Goal: Task Accomplishment & Management: Manage account settings

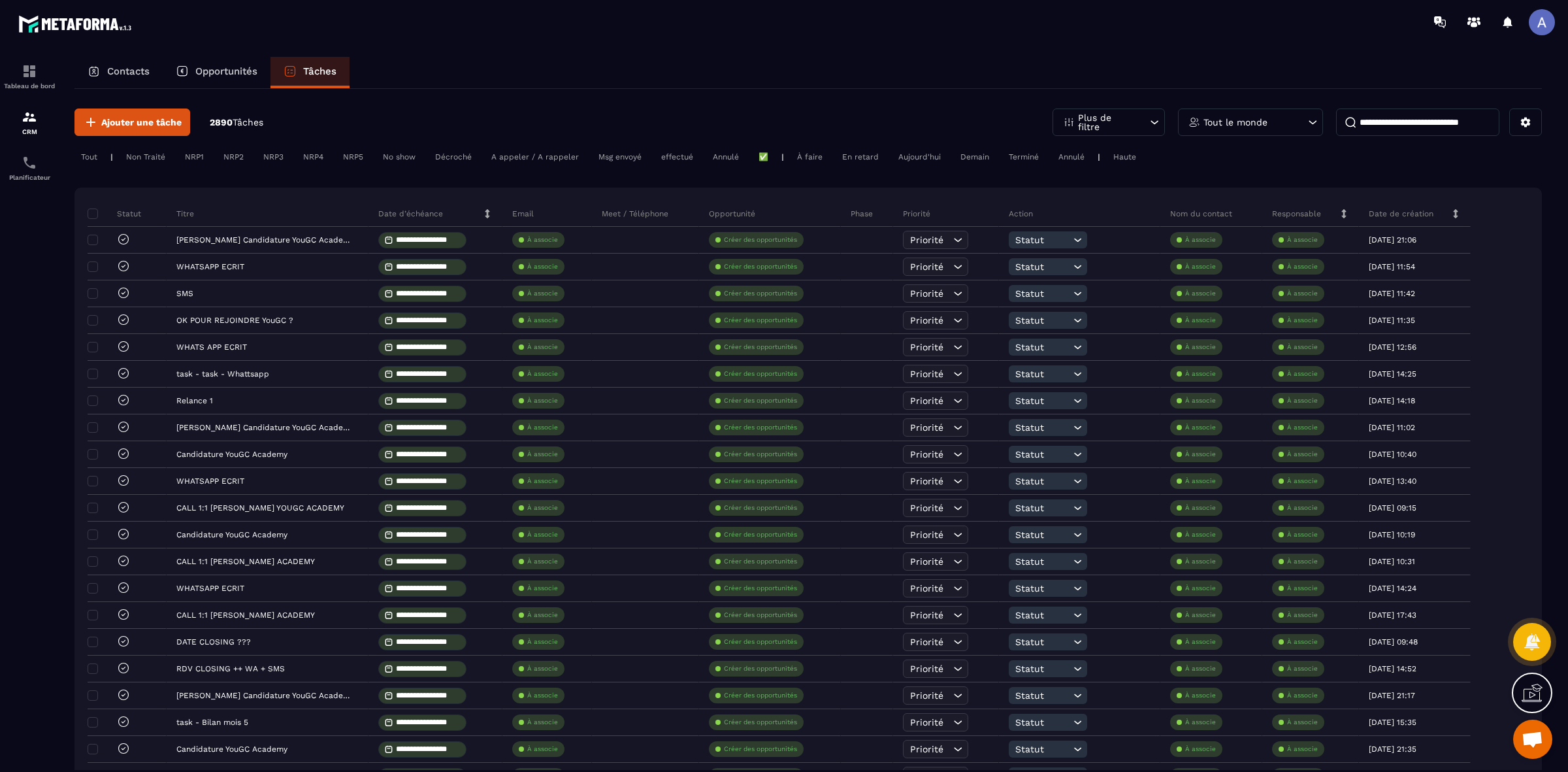
click at [1234, 116] on div "Tout le monde" at bounding box center [1250, 122] width 145 height 28
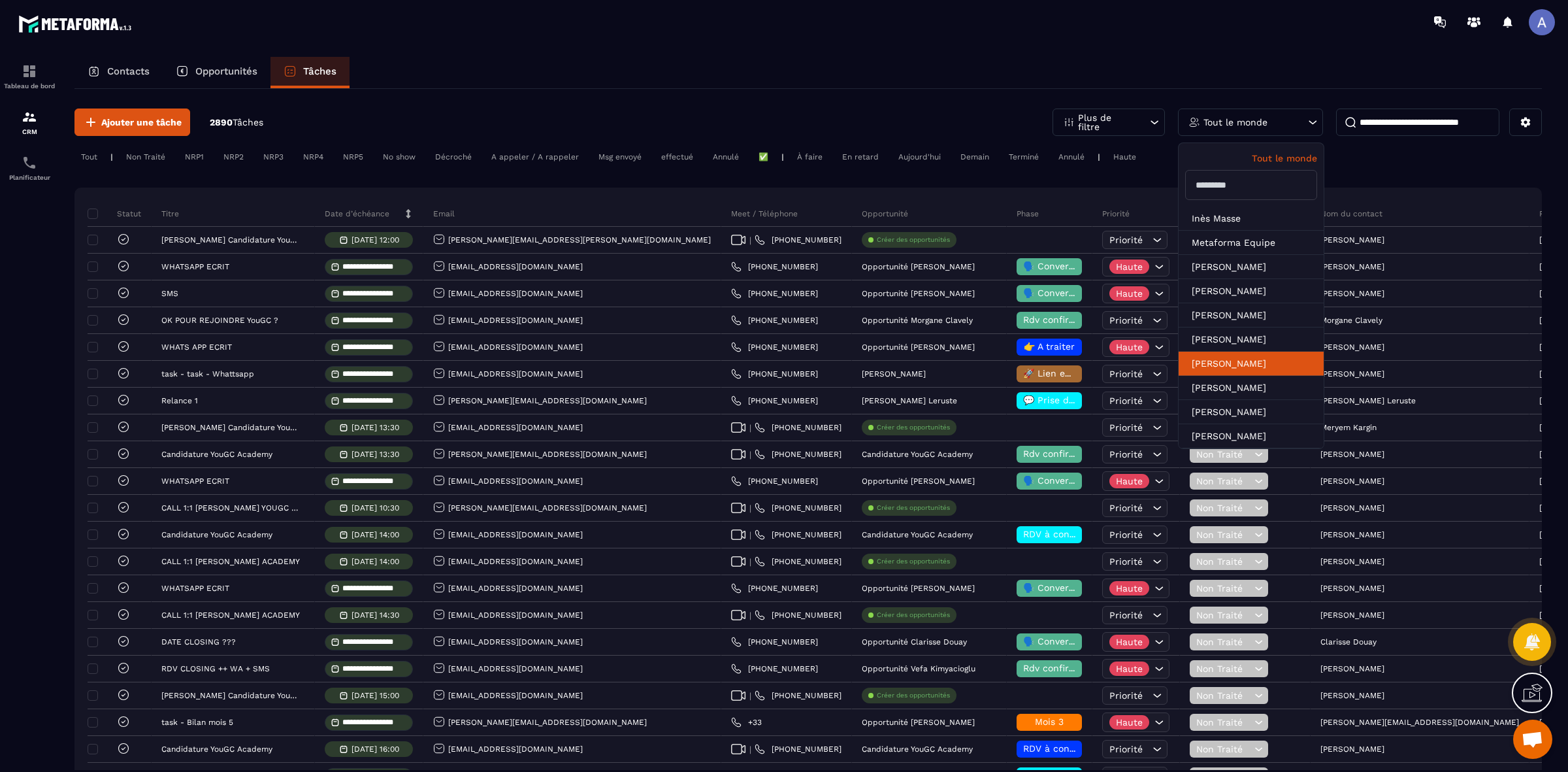
click at [1245, 369] on li "[PERSON_NAME]" at bounding box center [1251, 363] width 145 height 24
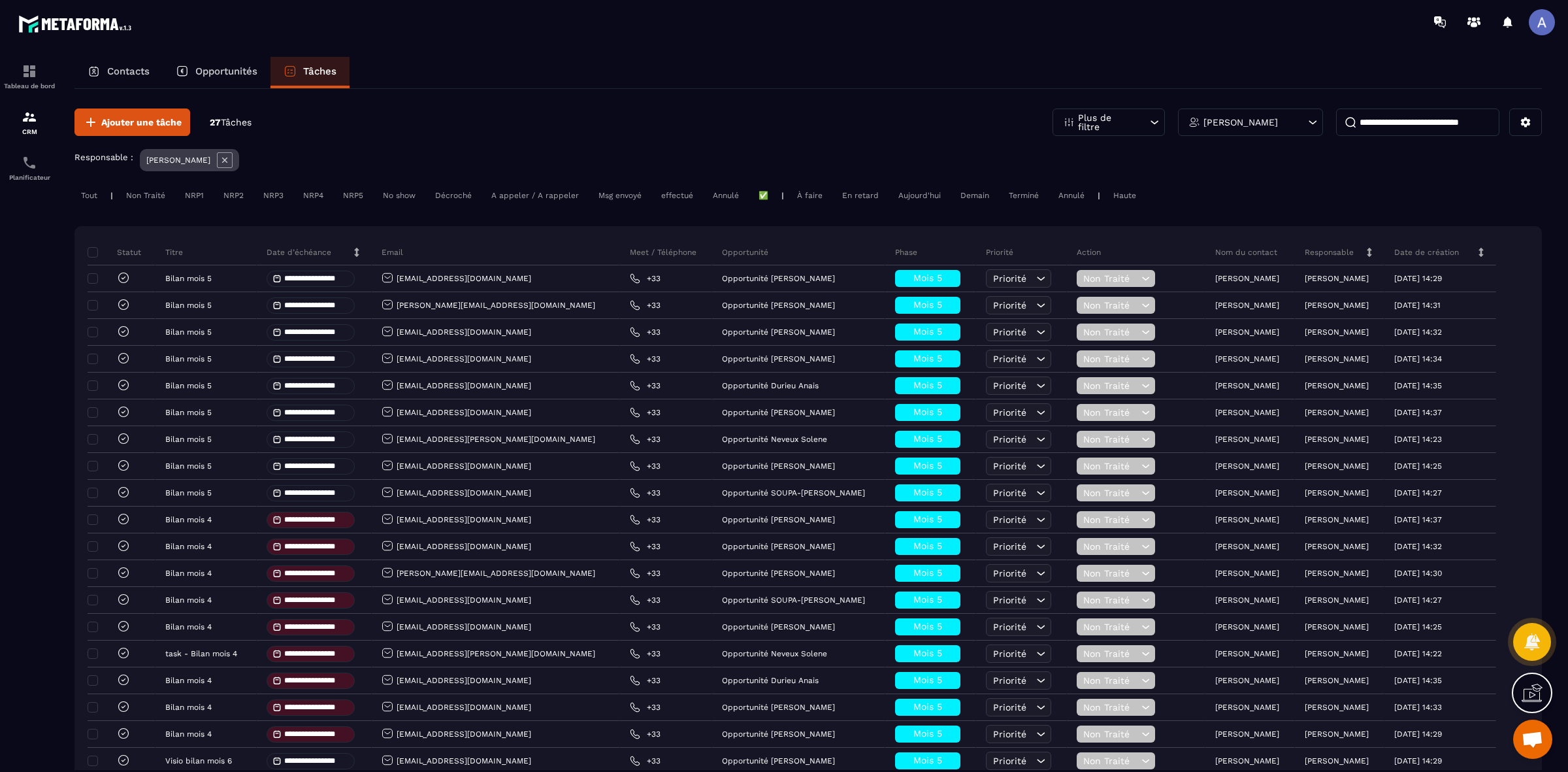
click at [868, 190] on div "En retard" at bounding box center [860, 195] width 50 height 16
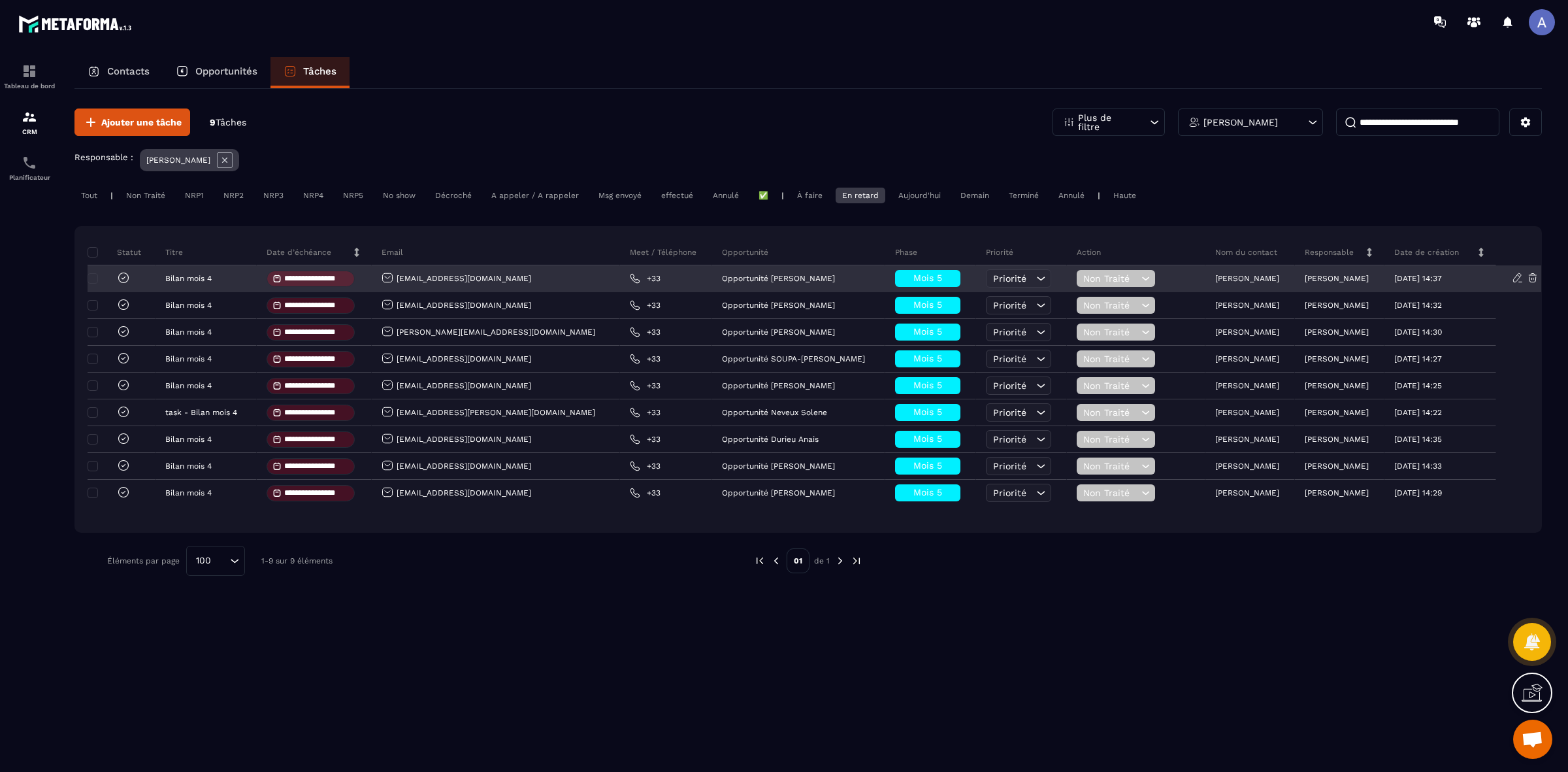
click at [125, 277] on icon at bounding box center [124, 278] width 13 height 13
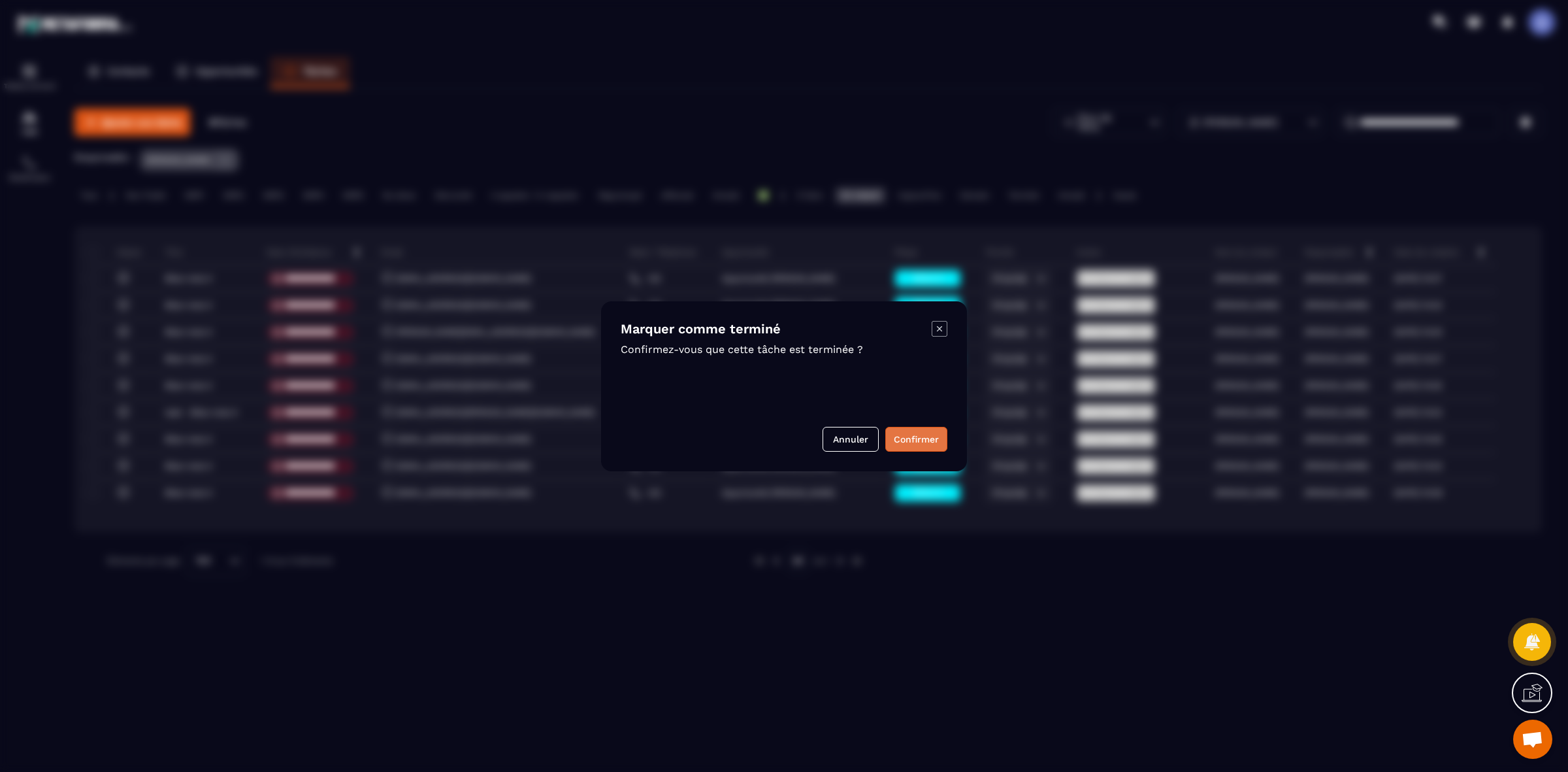
click at [909, 442] on button "Confirmer" at bounding box center [916, 439] width 62 height 25
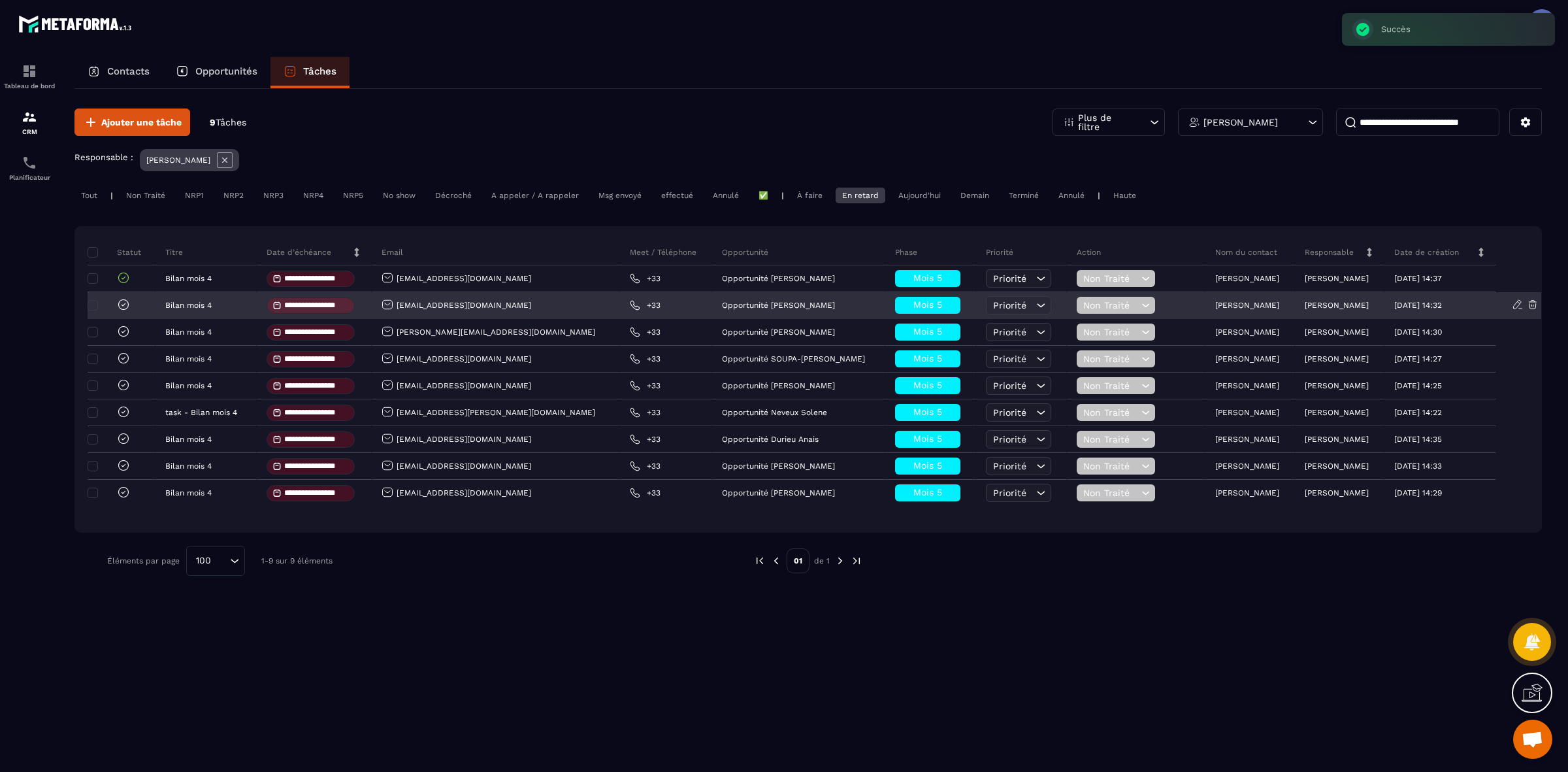
click at [123, 305] on icon at bounding box center [123, 305] width 4 height 3
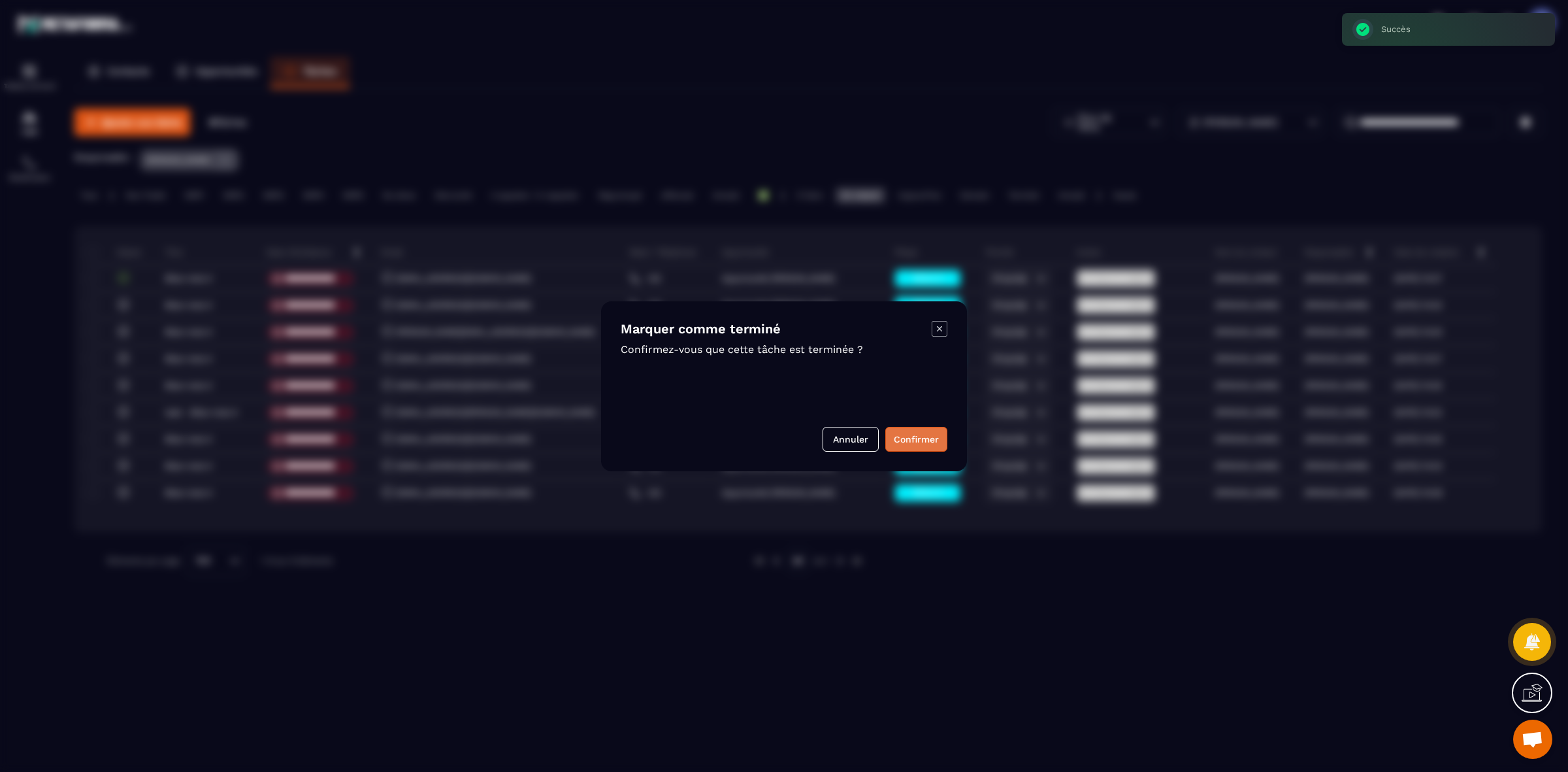
click at [912, 440] on button "Confirmer" at bounding box center [916, 439] width 62 height 25
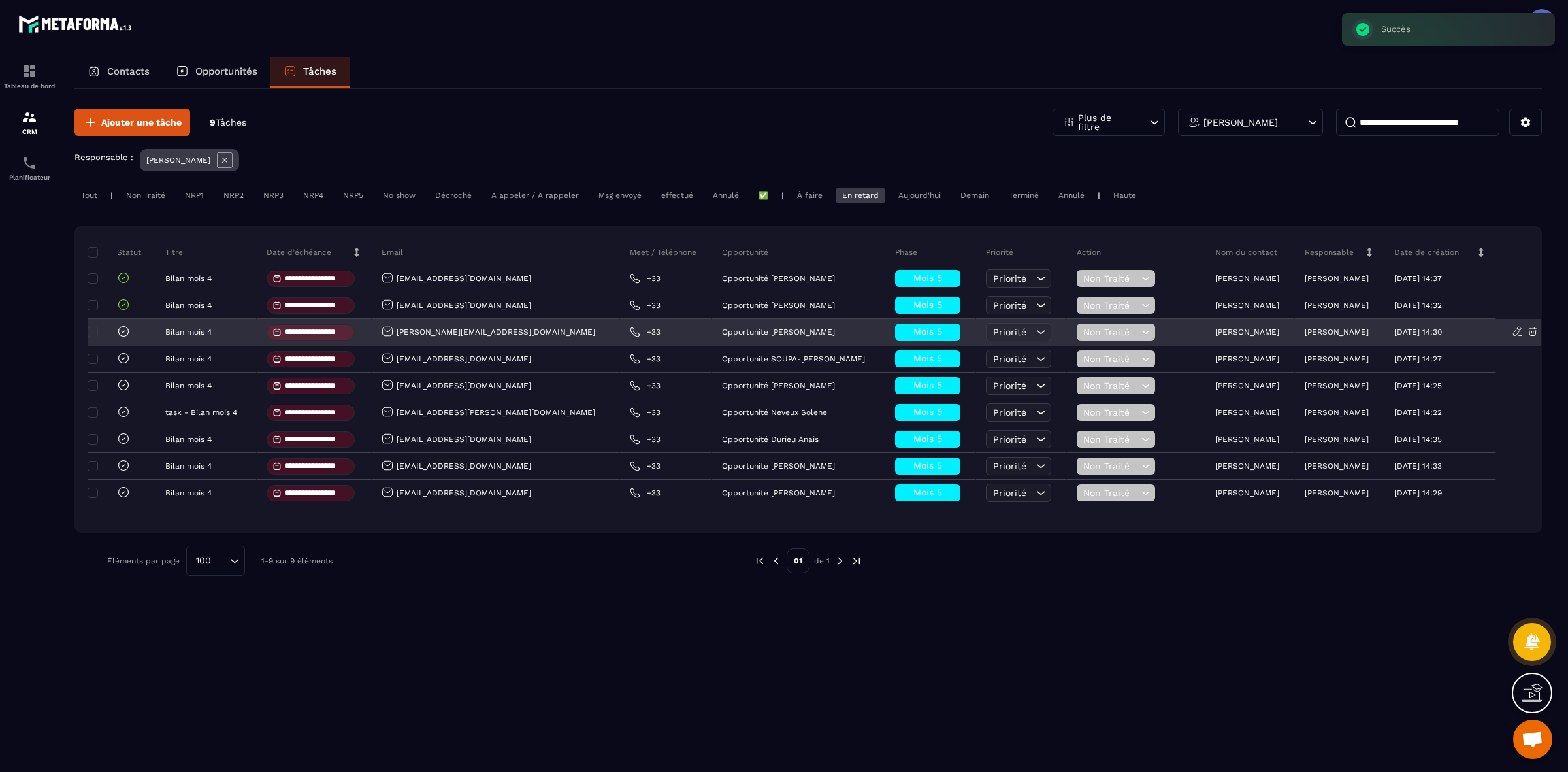
click at [125, 329] on icon at bounding box center [124, 332] width 13 height 13
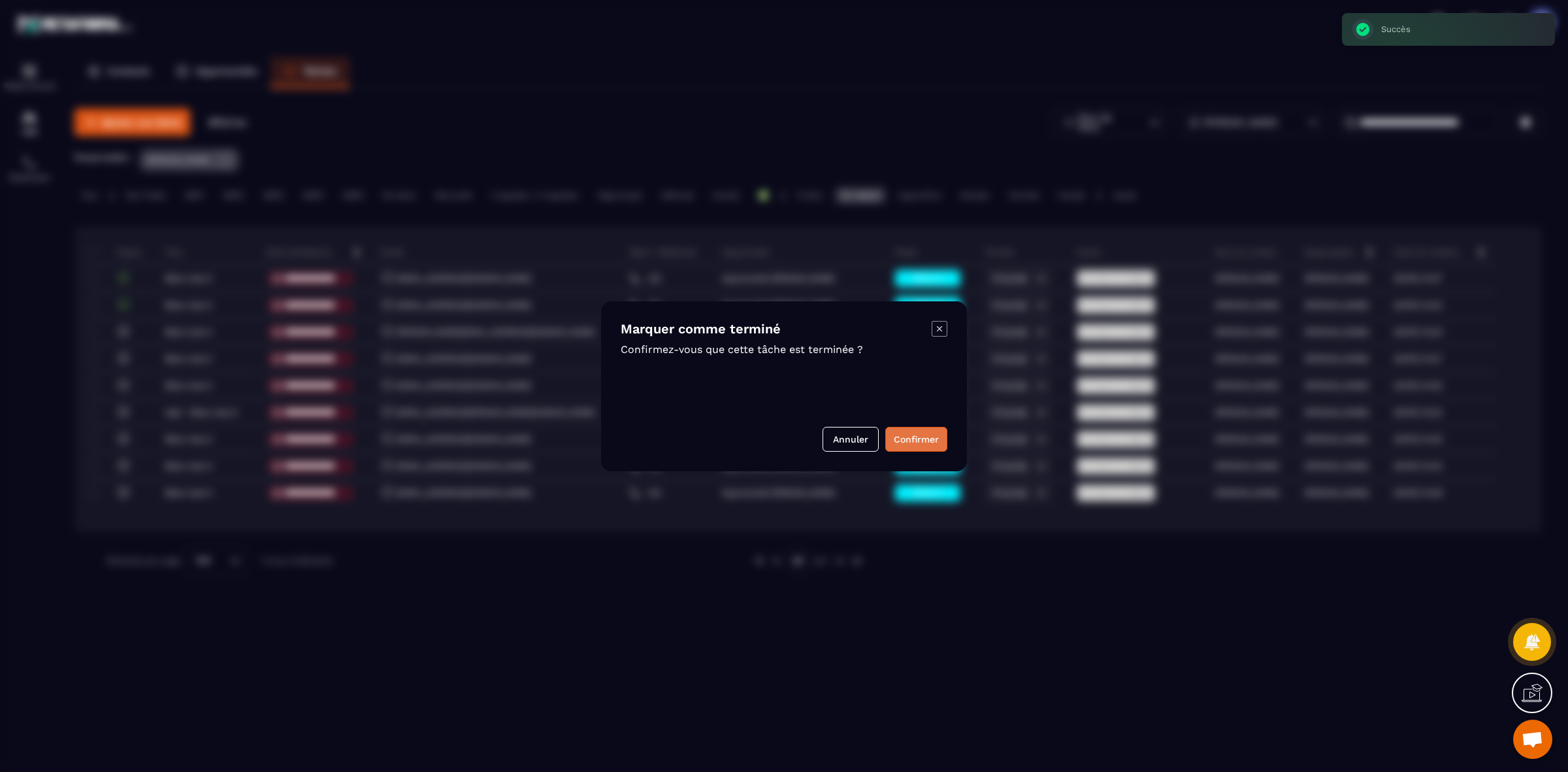
click at [919, 447] on button "Confirmer" at bounding box center [916, 439] width 62 height 25
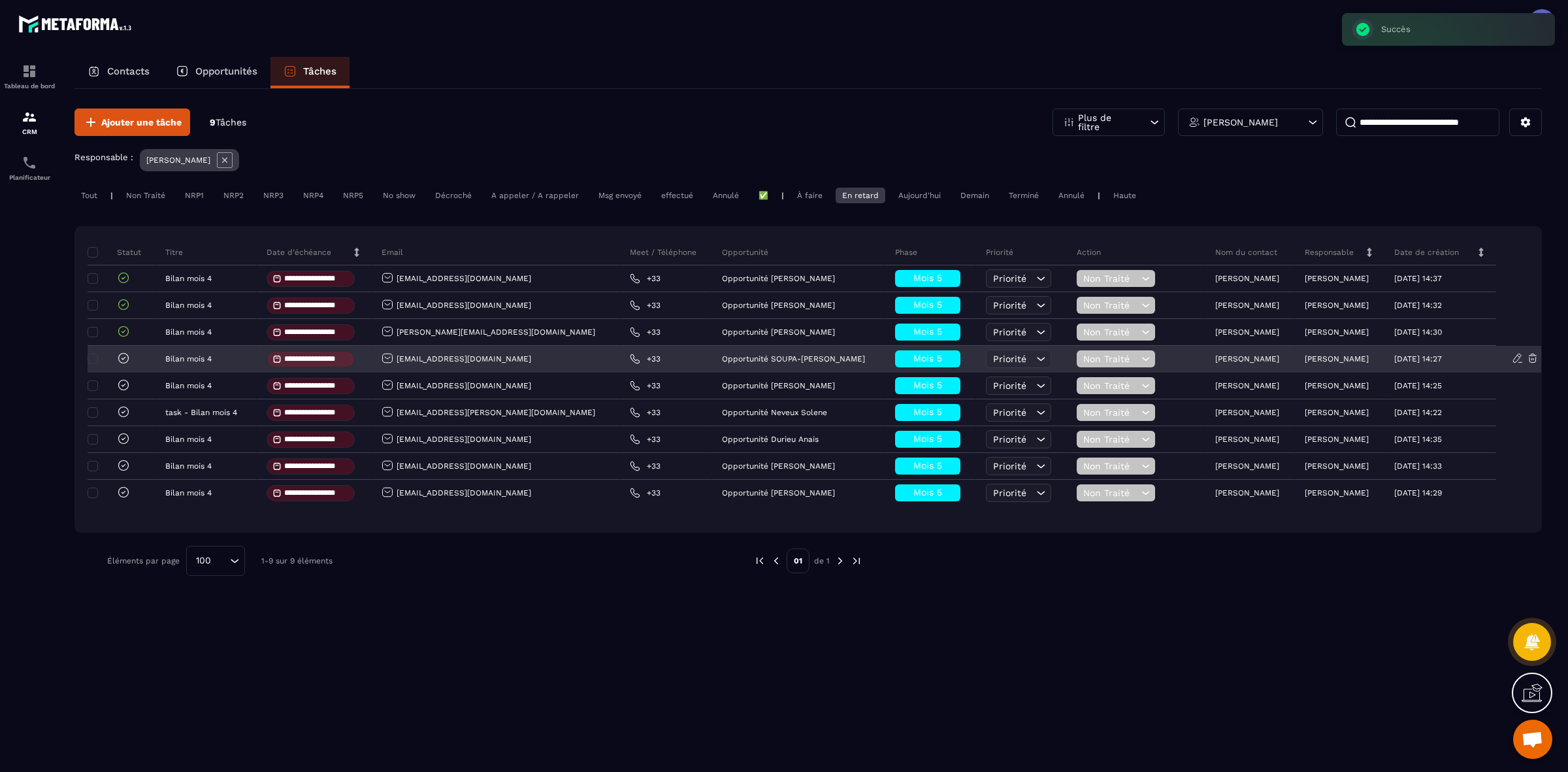
click at [123, 362] on icon at bounding box center [124, 358] width 13 height 13
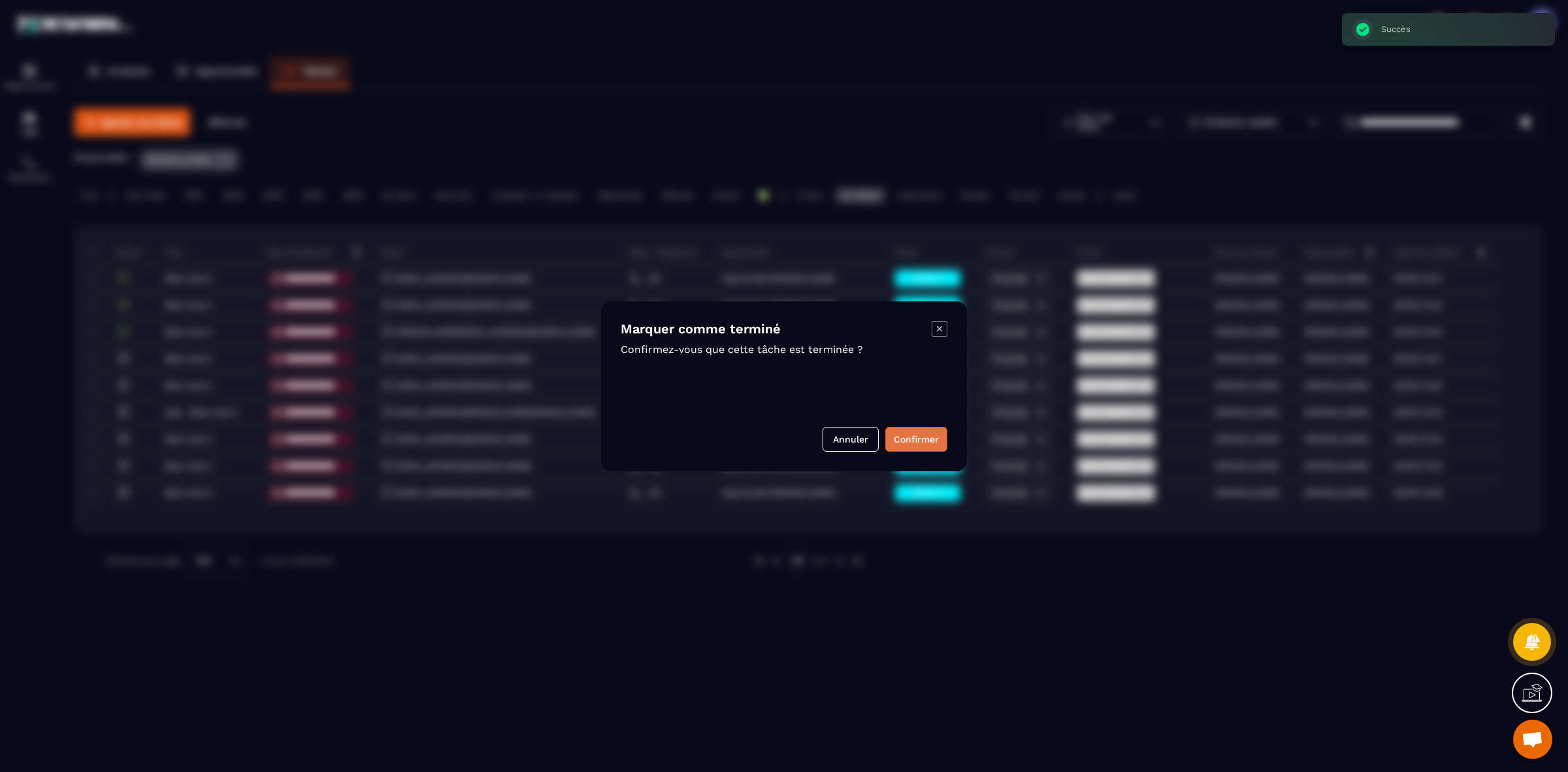
click at [897, 448] on button "Confirmer" at bounding box center [916, 439] width 62 height 25
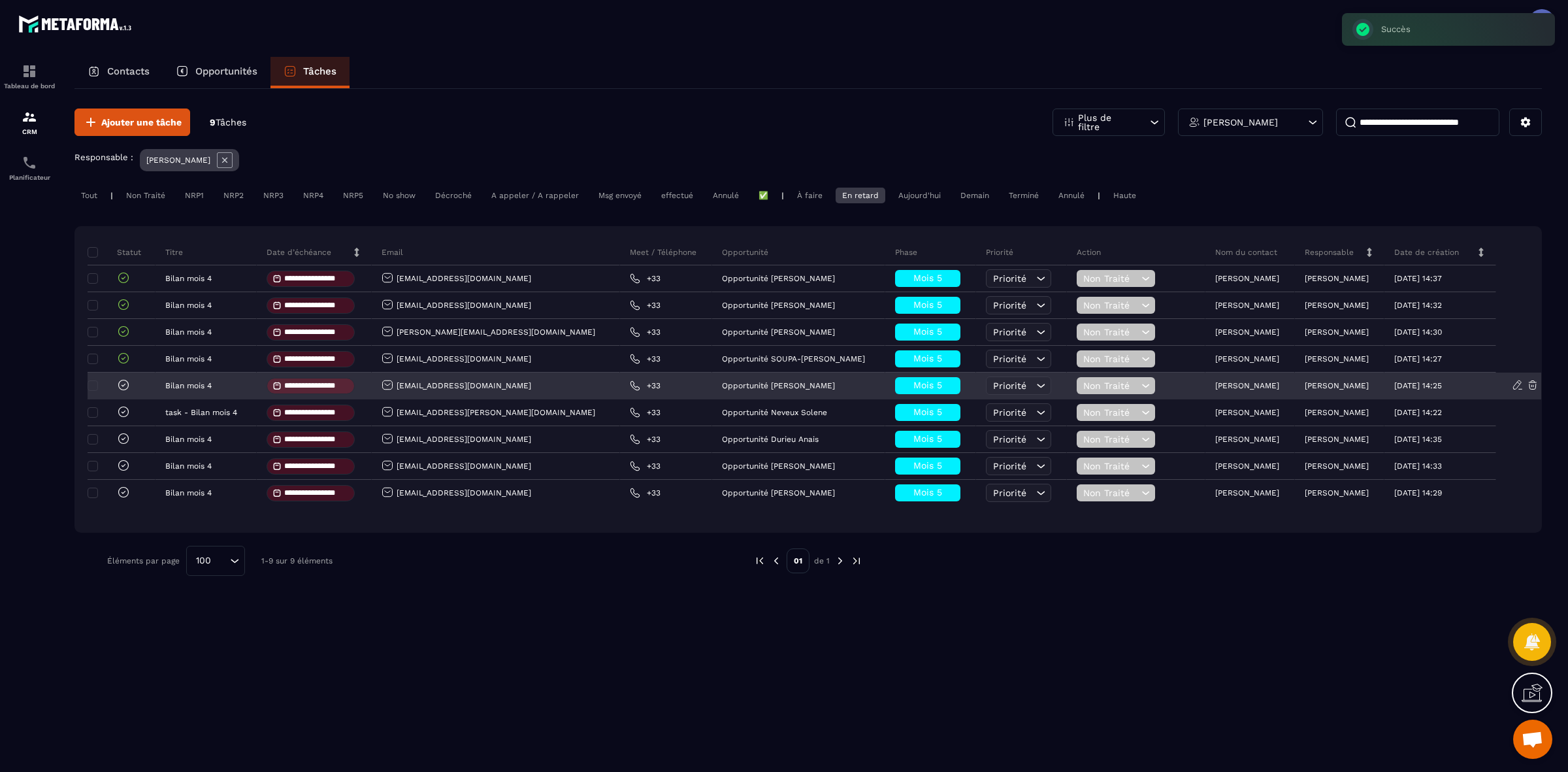
click at [116, 393] on div at bounding box center [110, 386] width 40 height 15
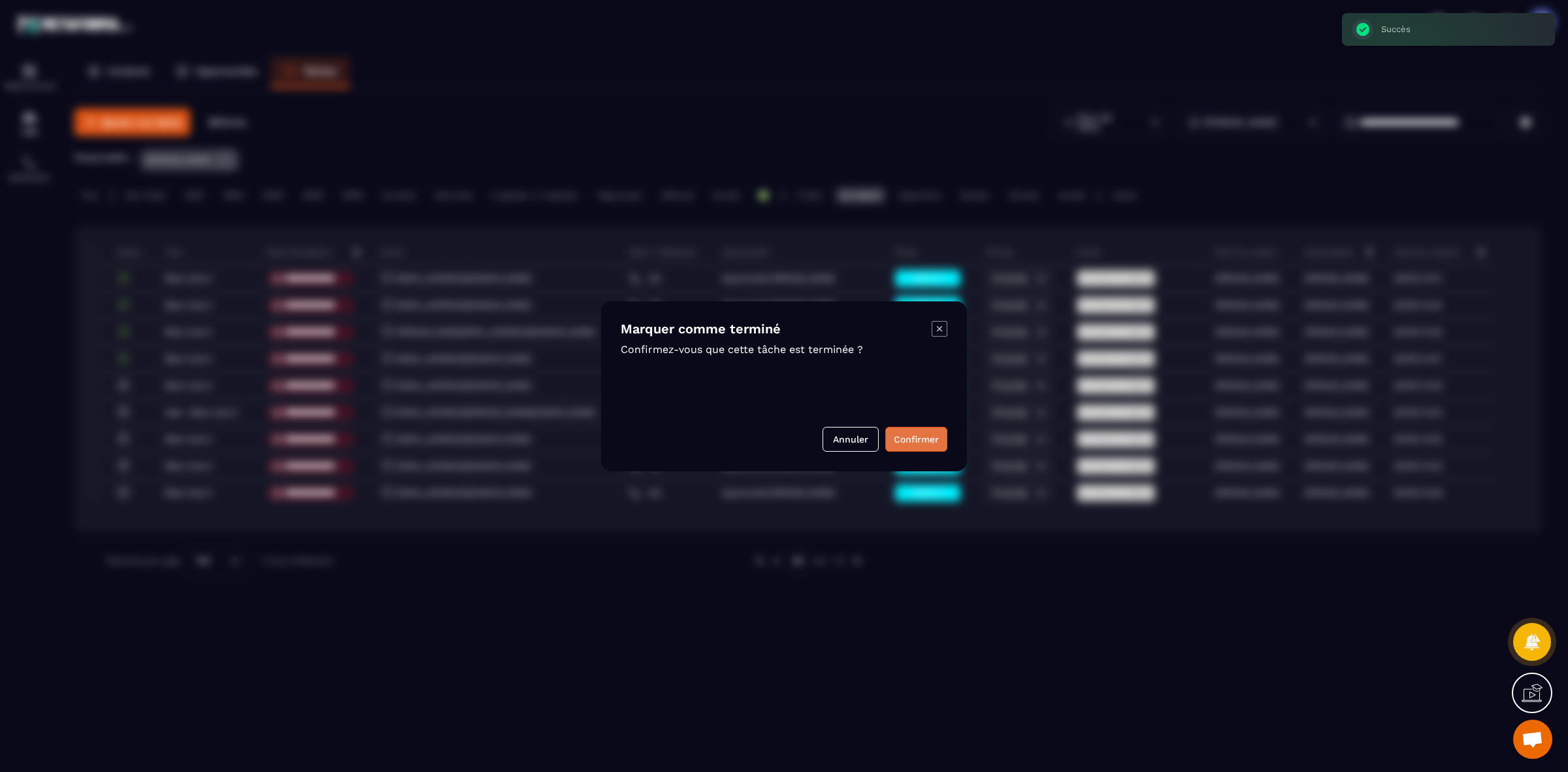
click at [907, 430] on button "Confirmer" at bounding box center [916, 439] width 62 height 25
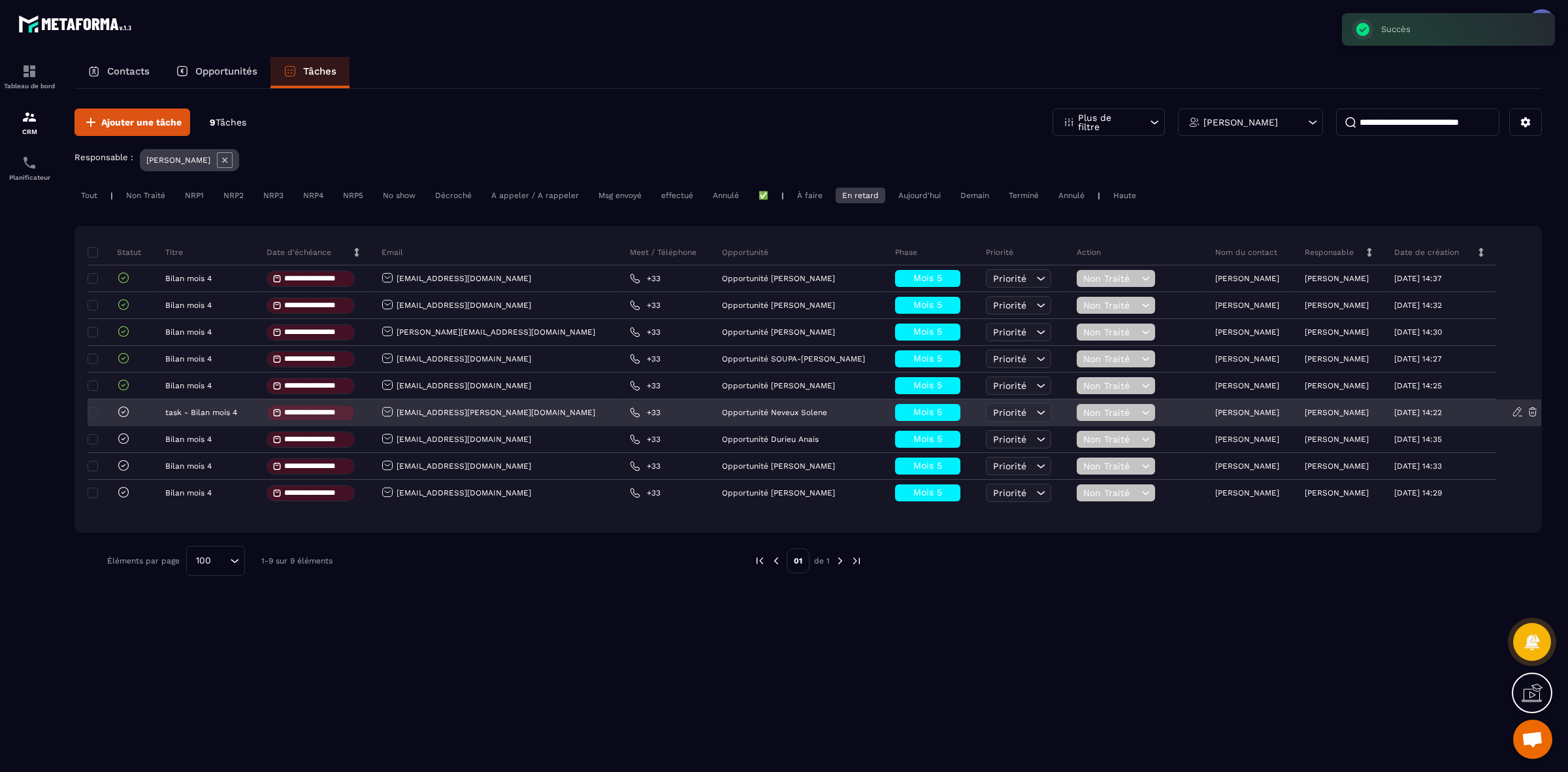
click at [119, 418] on icon at bounding box center [124, 412] width 13 height 13
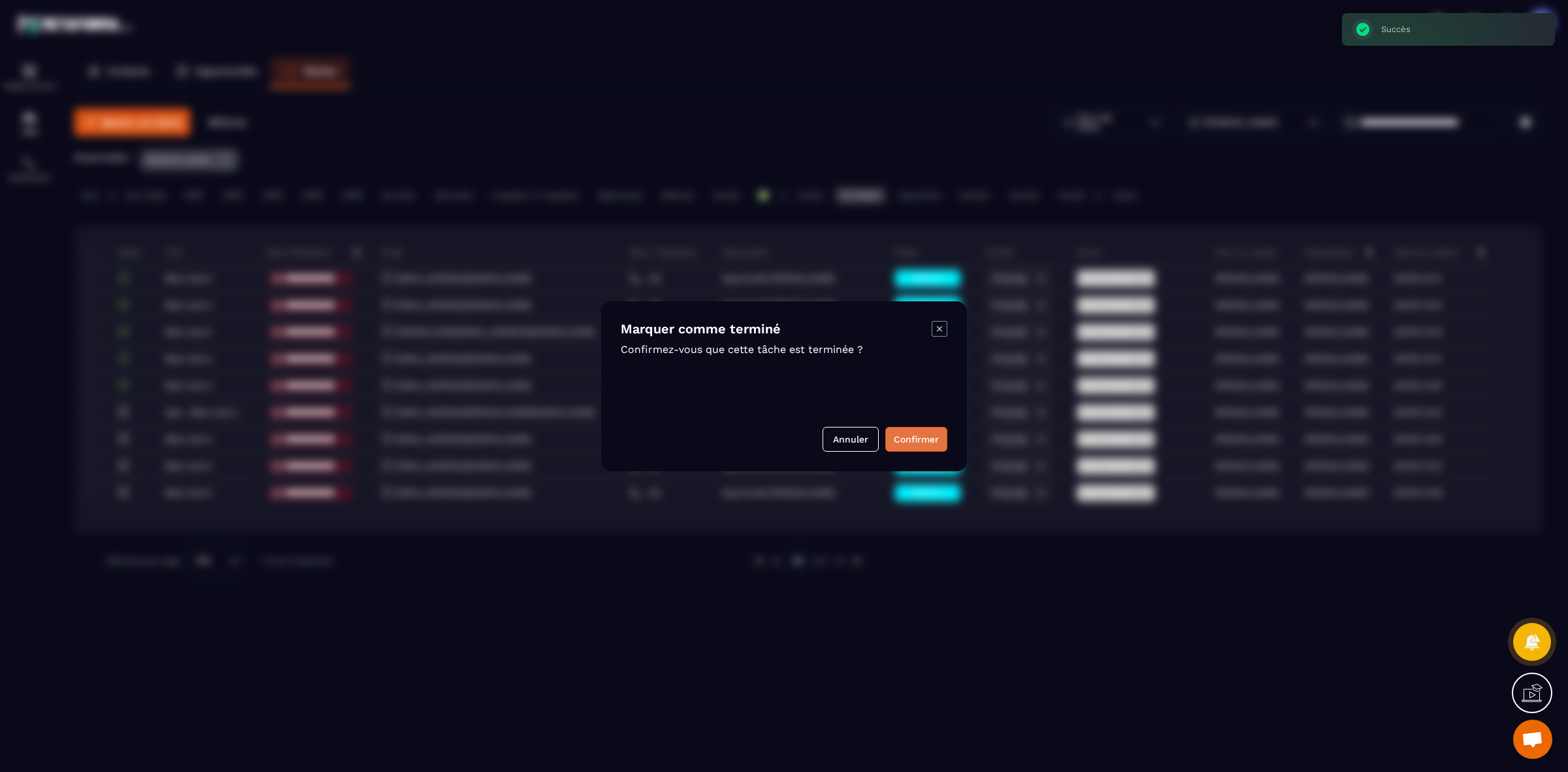
click at [905, 448] on button "Confirmer" at bounding box center [916, 439] width 62 height 25
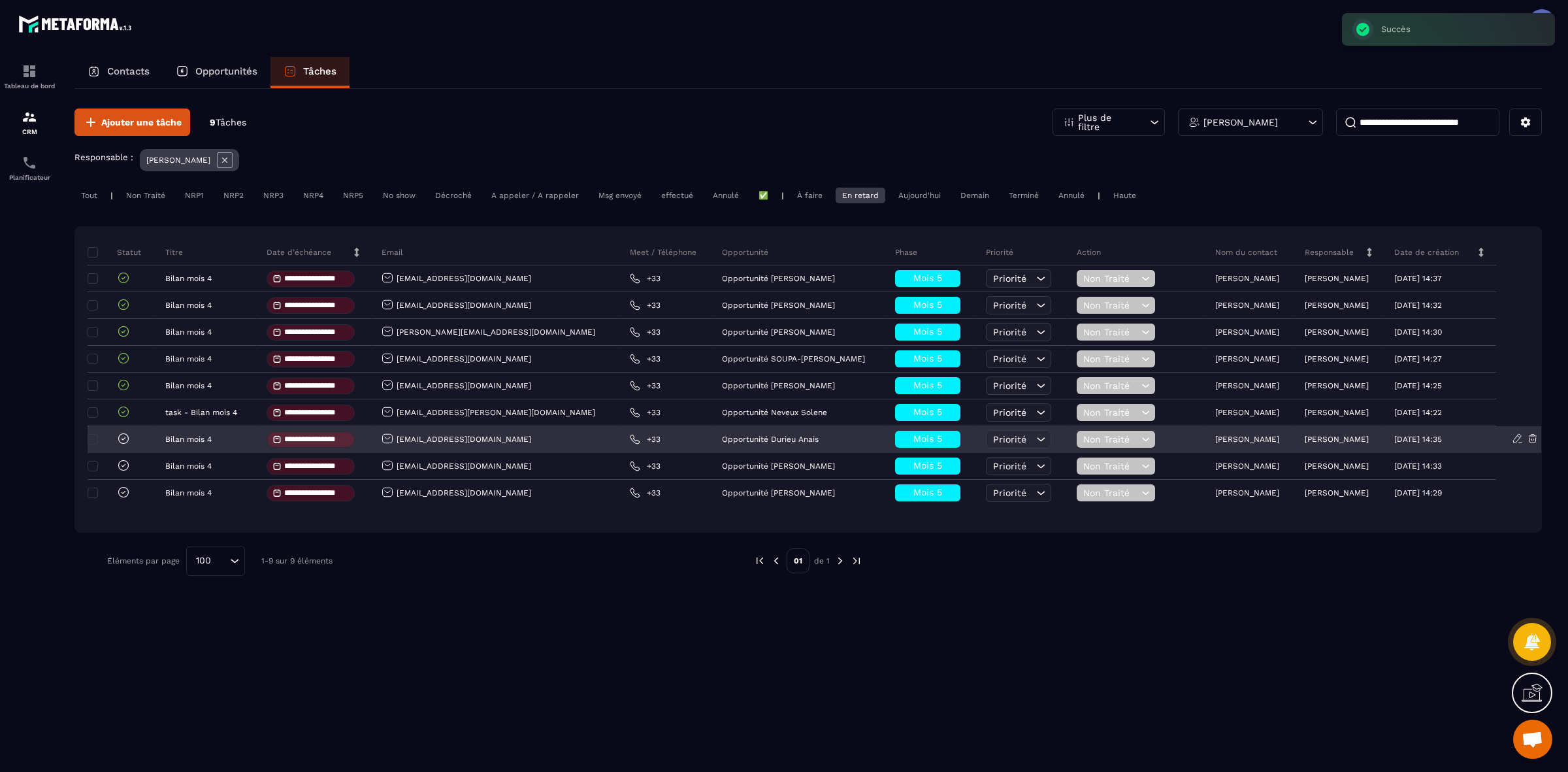
click at [119, 436] on icon at bounding box center [124, 439] width 13 height 13
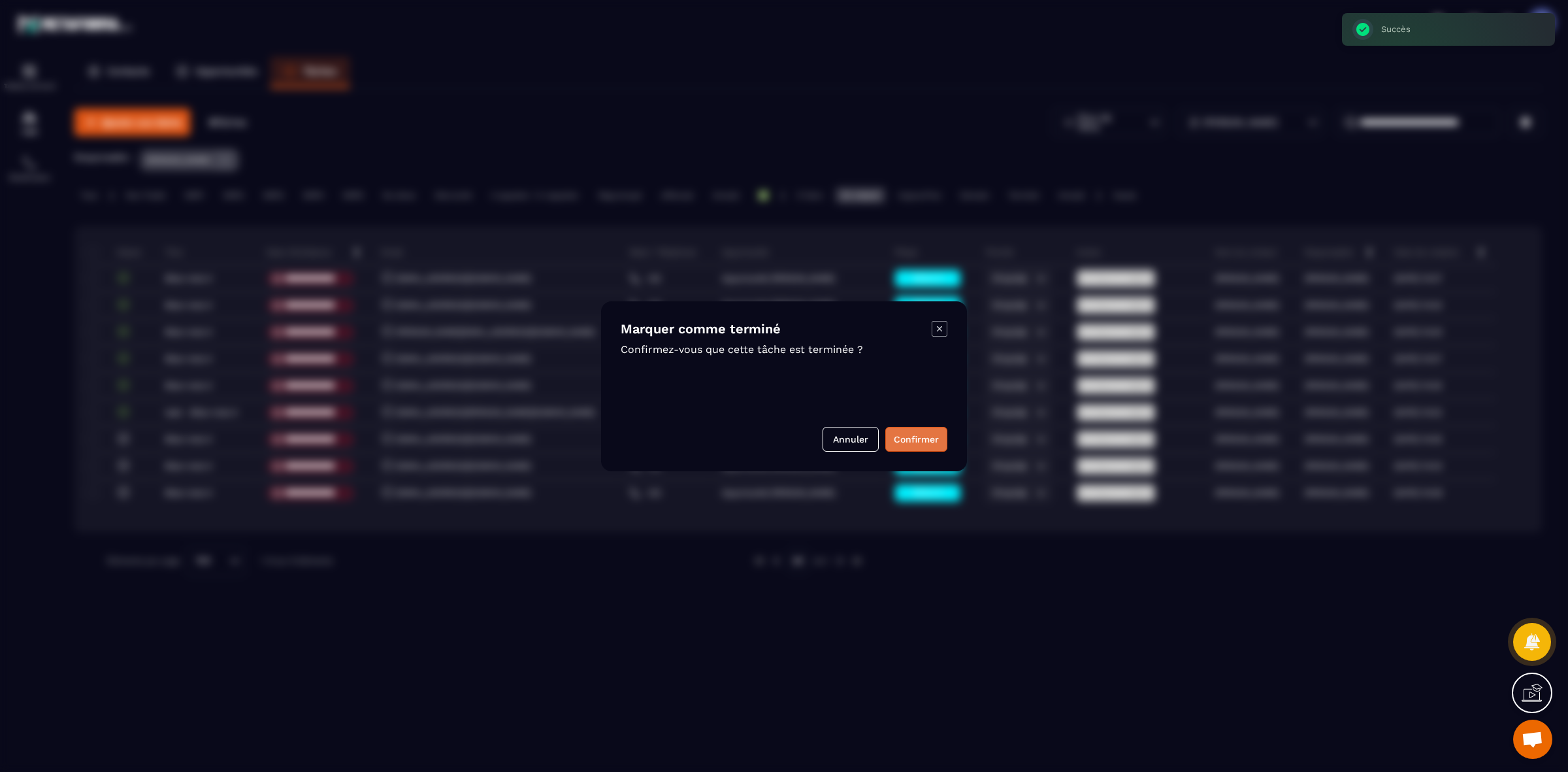
click at [915, 447] on button "Confirmer" at bounding box center [916, 439] width 62 height 25
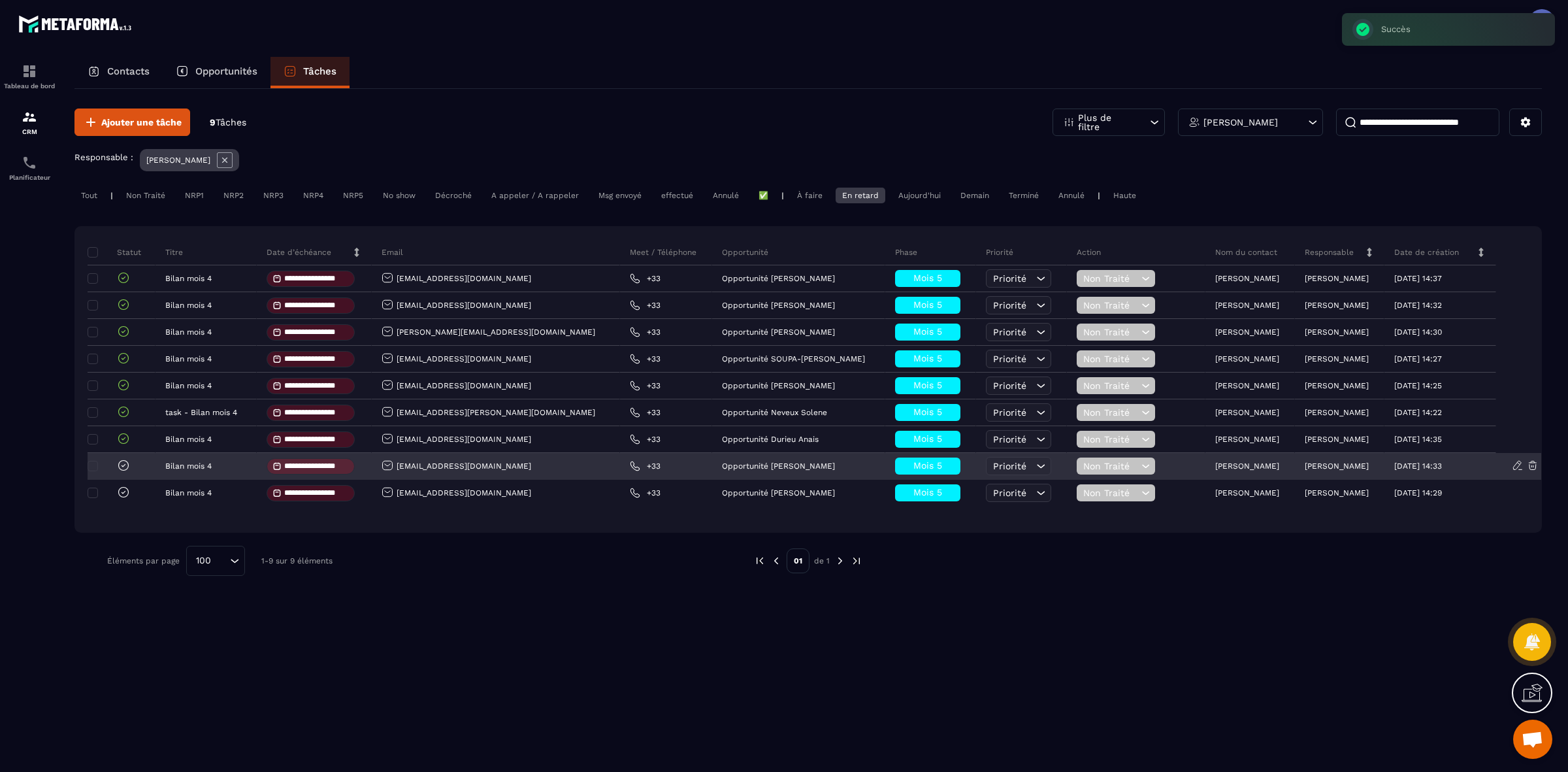
click at [119, 465] on icon at bounding box center [124, 465] width 13 height 13
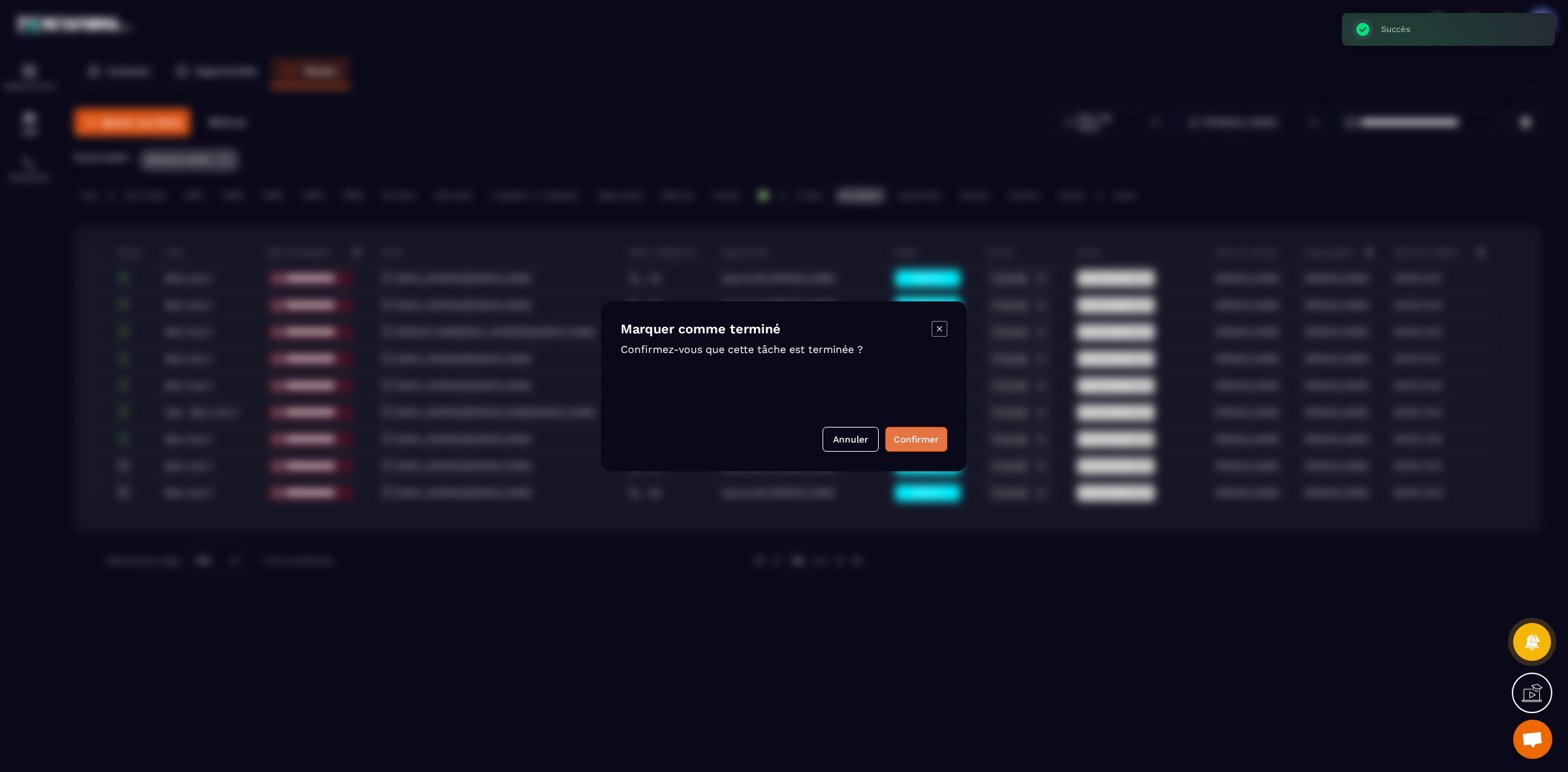
click at [936, 435] on button "Confirmer" at bounding box center [916, 439] width 62 height 25
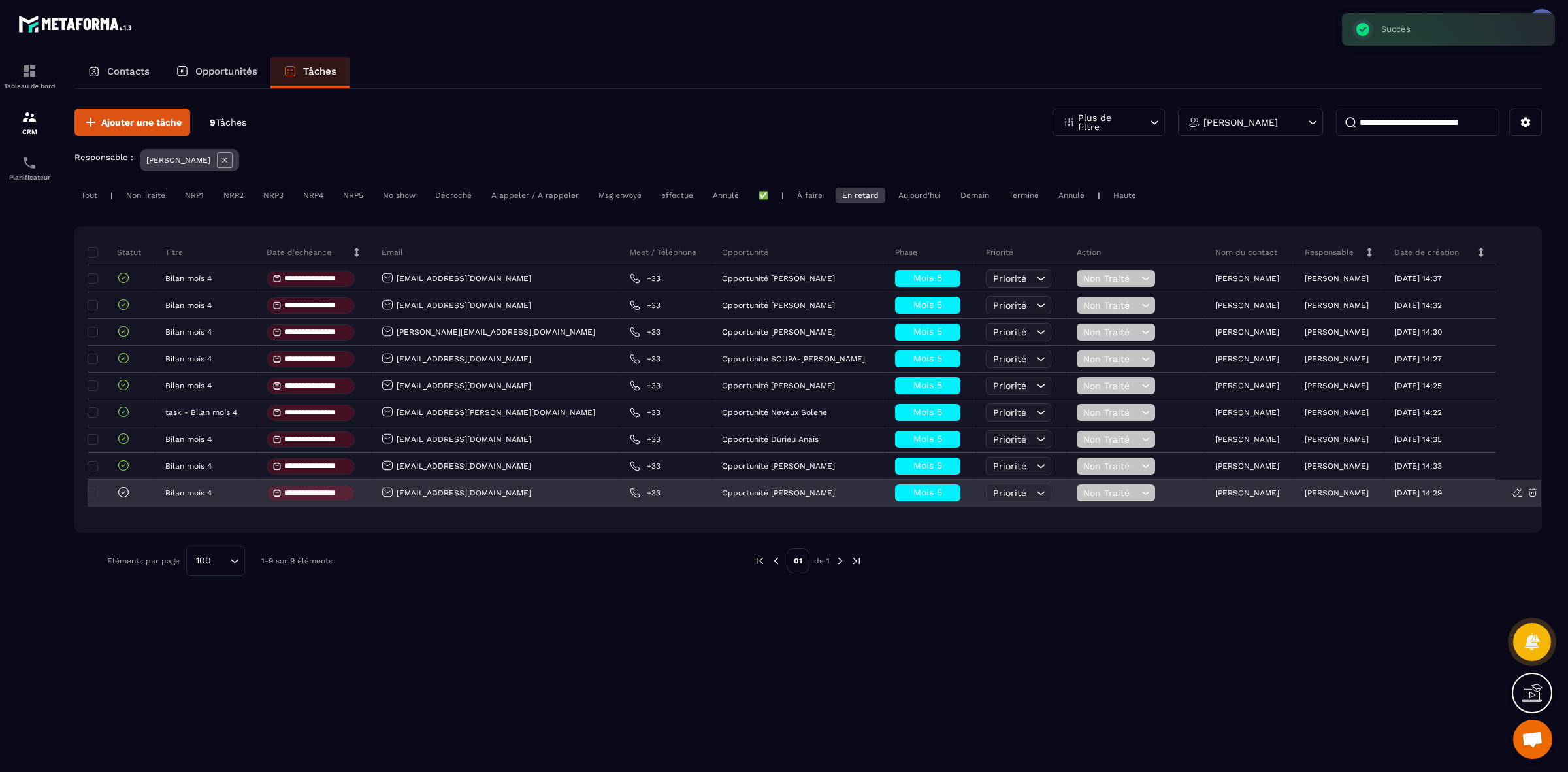
click at [114, 497] on div at bounding box center [110, 493] width 40 height 15
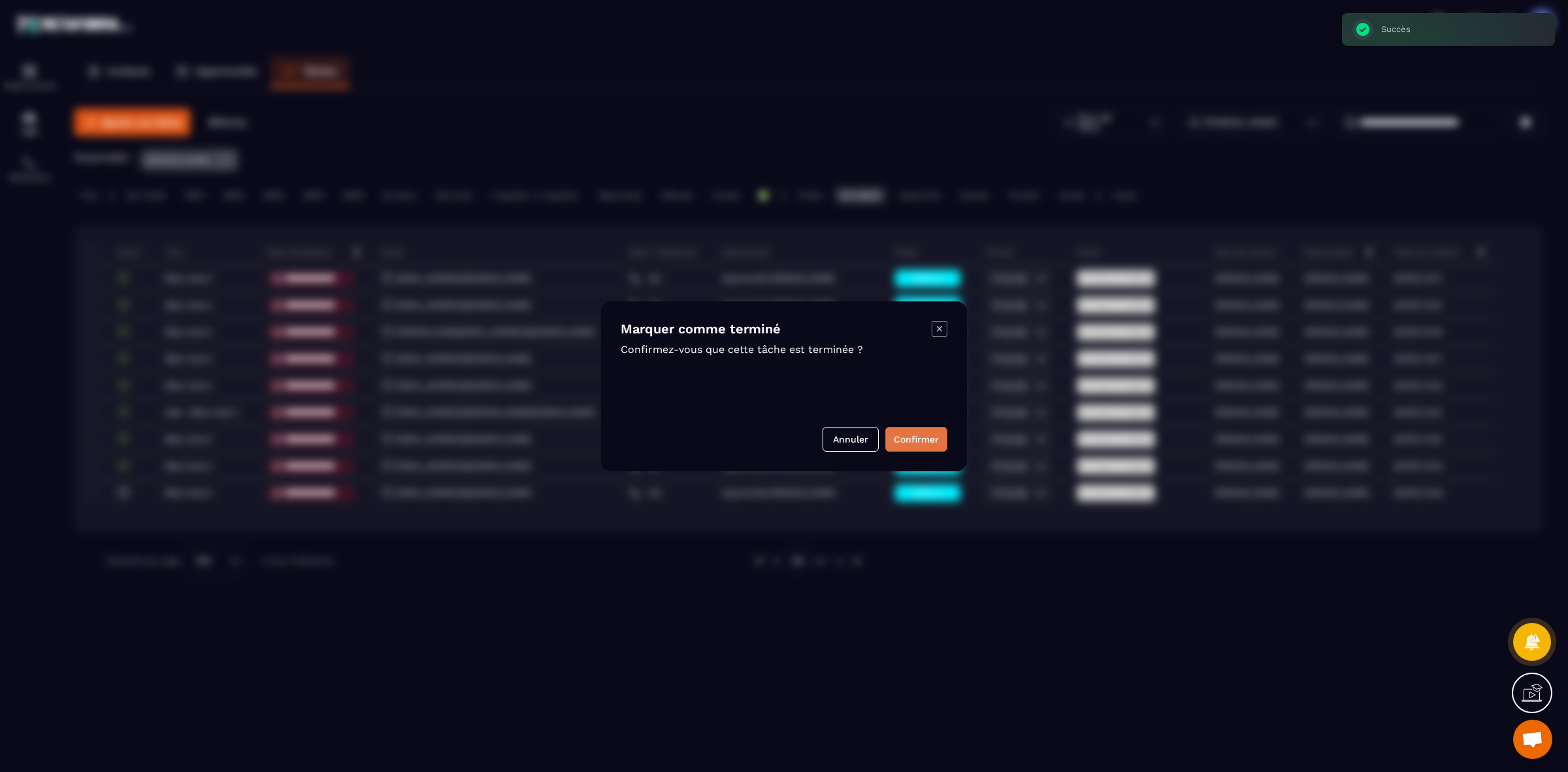
click at [920, 438] on button "Confirmer" at bounding box center [916, 439] width 62 height 25
